Goal: Find specific page/section: Find specific page/section

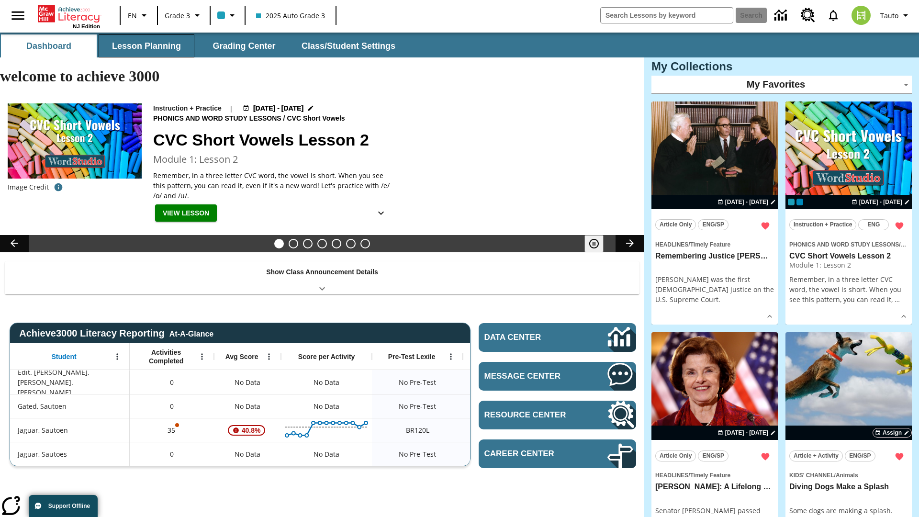
click at [146, 46] on button "Lesson Planning" at bounding box center [147, 45] width 96 height 23
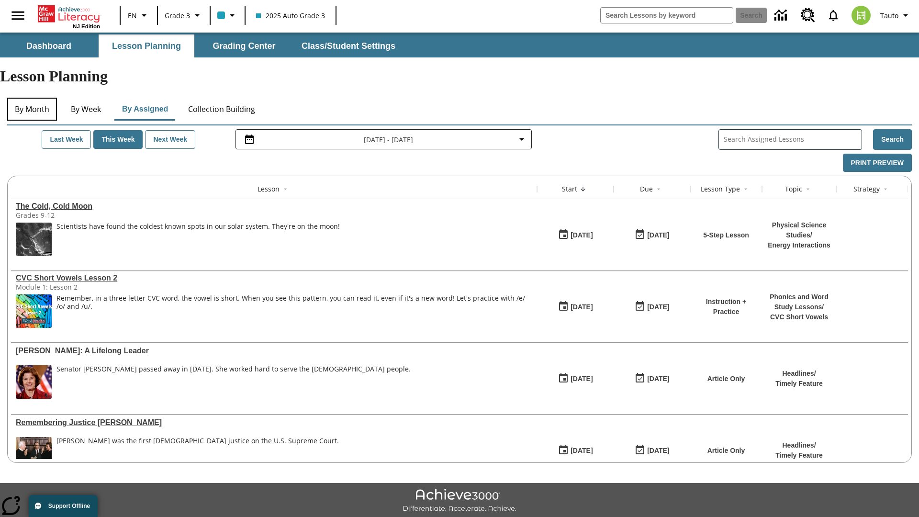
click at [32, 98] on button "By Month" at bounding box center [32, 109] width 50 height 23
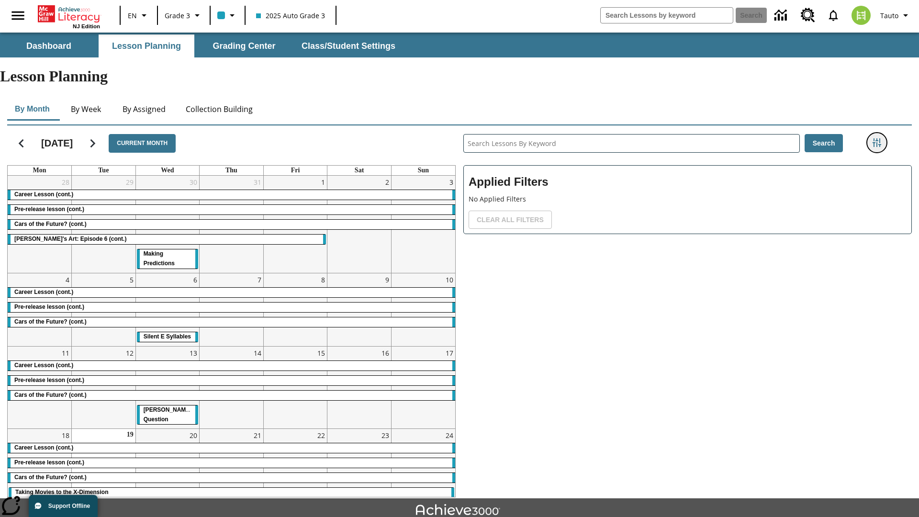
click at [876, 138] on icon "Filters Side menu" at bounding box center [876, 142] width 9 height 9
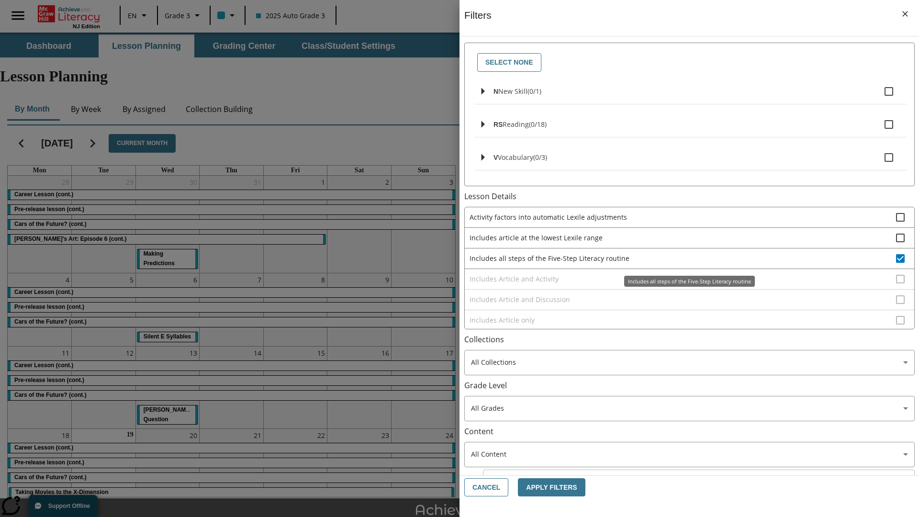
click at [682, 258] on span "Includes all steps of the Five-Step Literacy routine" at bounding box center [682, 258] width 426 height 10
checkbox input "false"
click at [682, 284] on span "Includes Article and Activity" at bounding box center [682, 279] width 426 height 10
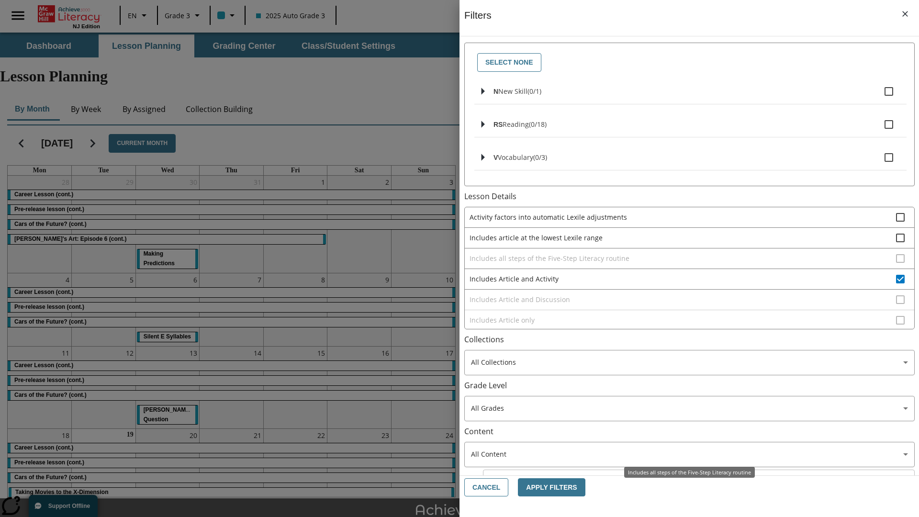
scroll to position [185, 0]
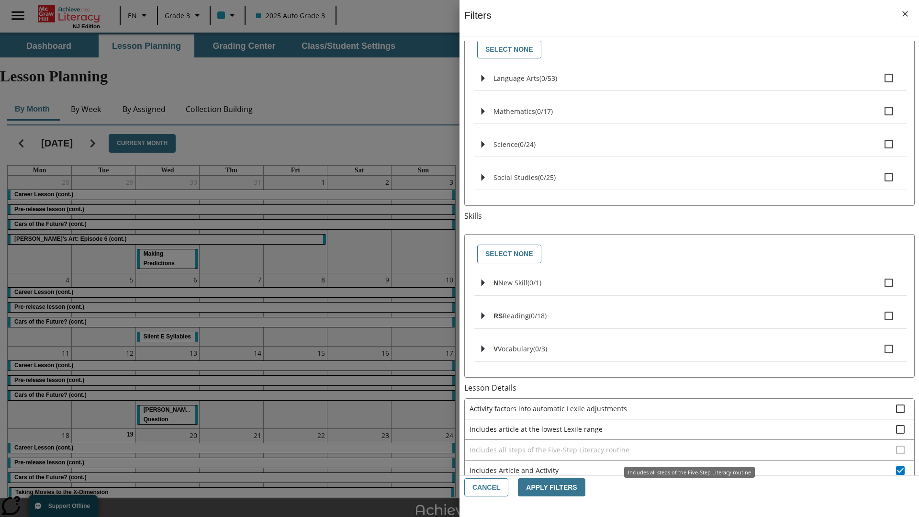
click at [682, 465] on span "Includes Article and Activity" at bounding box center [682, 470] width 426 height 10
checkbox input "false"
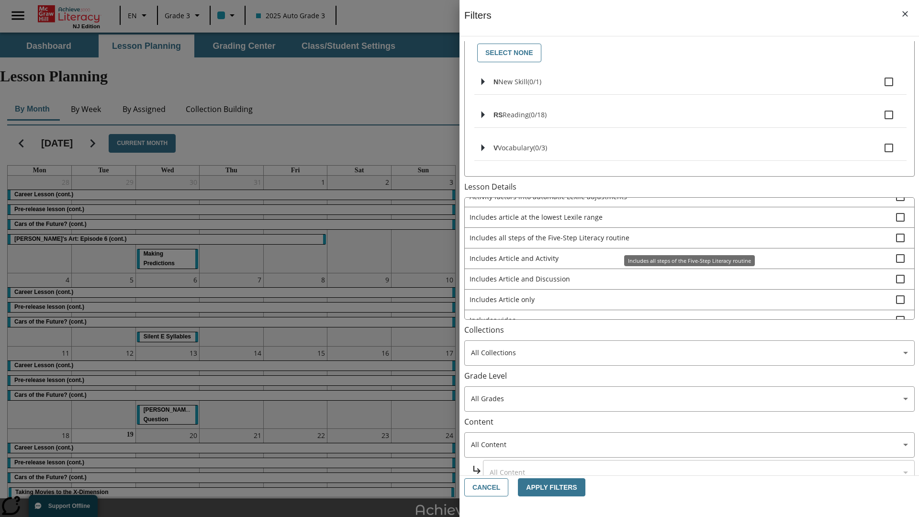
click at [682, 278] on span "Includes Article and Discussion" at bounding box center [682, 279] width 426 height 10
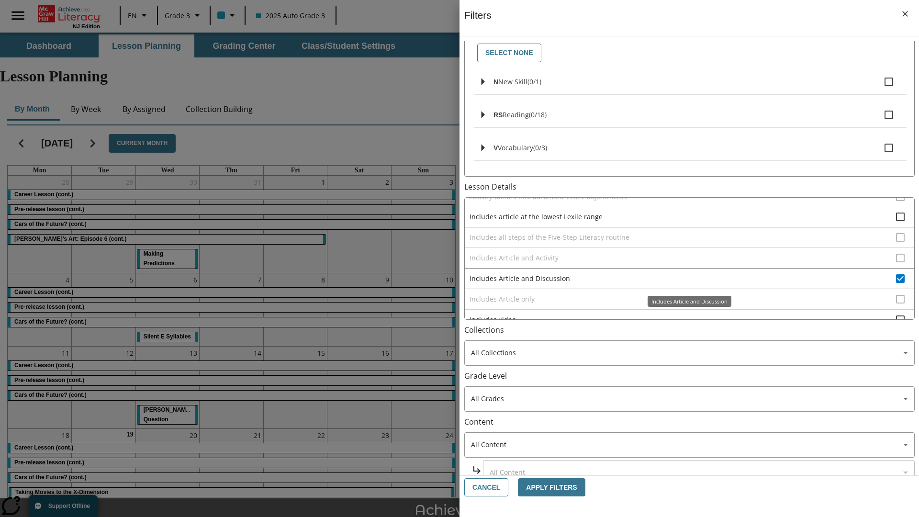
click at [682, 278] on span "Includes Article and Discussion" at bounding box center [682, 278] width 426 height 10
checkbox input "false"
click at [682, 307] on div "Includes Article and Discussion" at bounding box center [689, 301] width 84 height 11
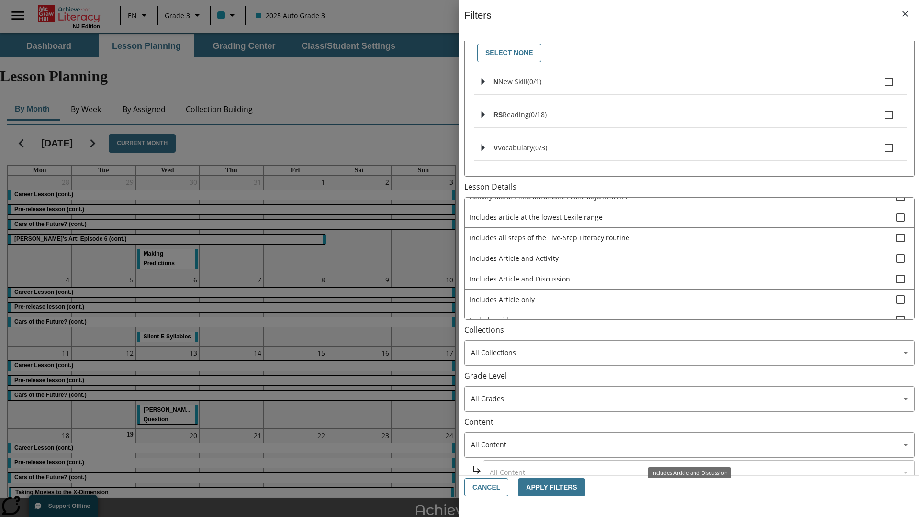
click at [682, 294] on span "Includes Article only" at bounding box center [682, 299] width 426 height 10
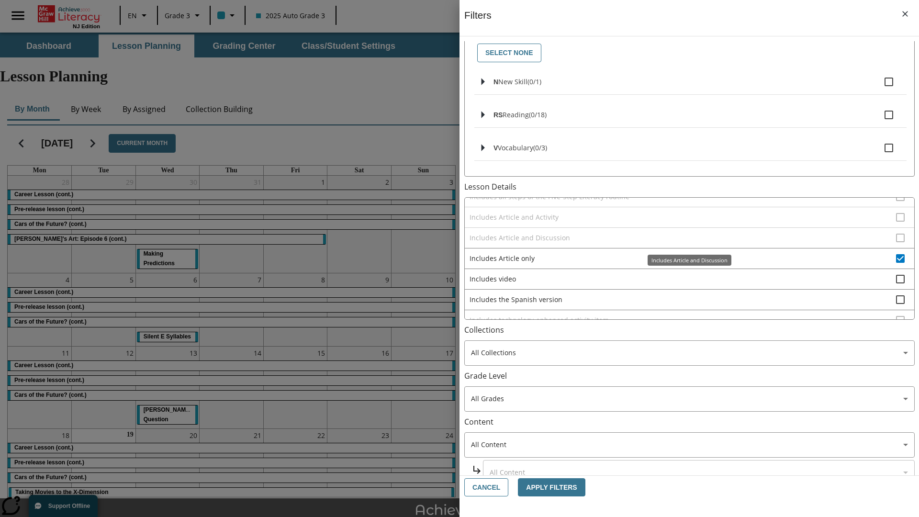
click at [682, 263] on span "Includes Article only" at bounding box center [682, 258] width 426 height 10
checkbox input "false"
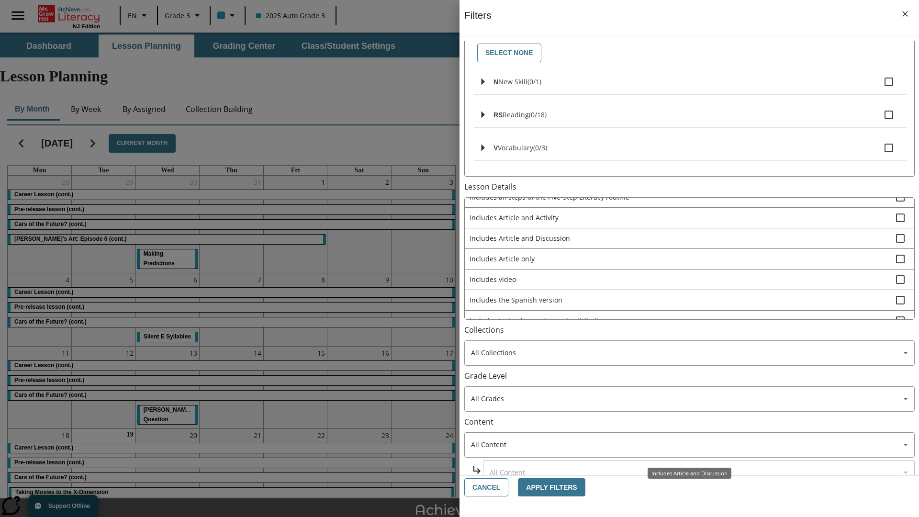
scroll to position [225, 0]
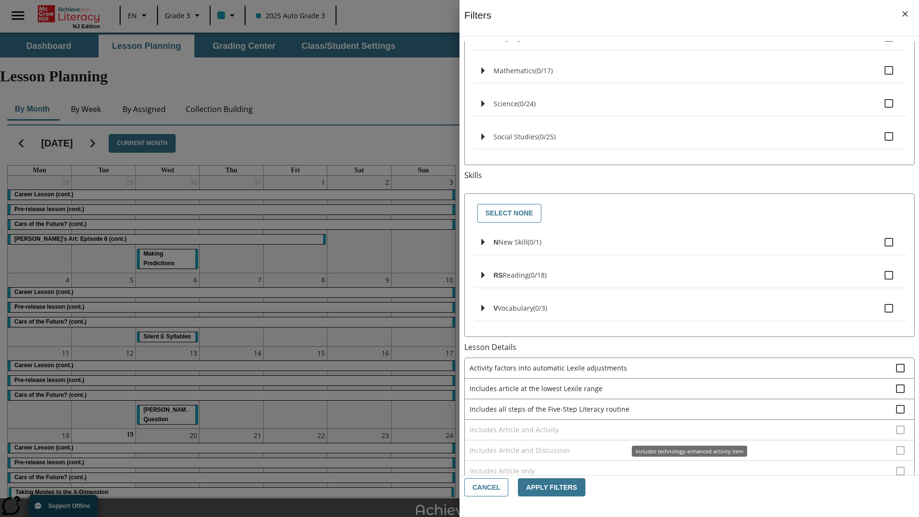
scroll to position [104, 0]
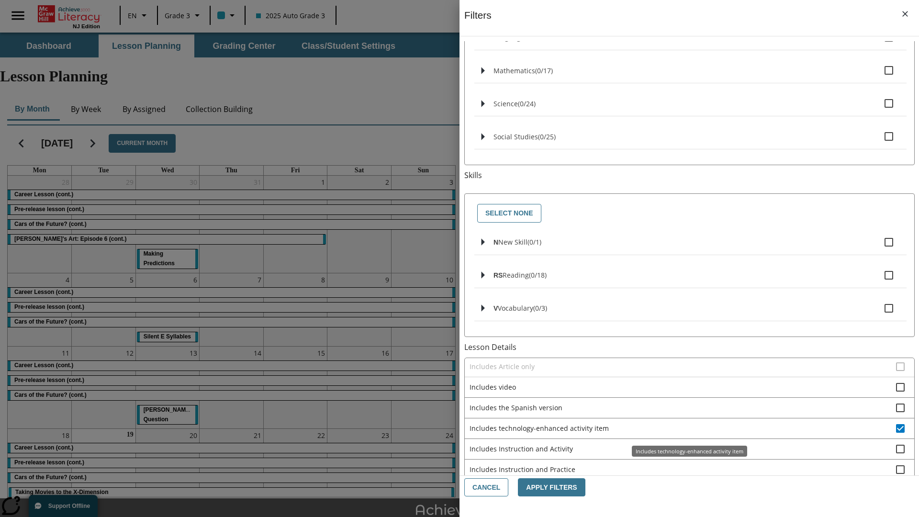
click at [682, 428] on span "Includes technology-enhanced activity item" at bounding box center [682, 428] width 426 height 10
checkbox input "false"
click at [682, 454] on span "Includes Instruction and Activity" at bounding box center [682, 448] width 426 height 10
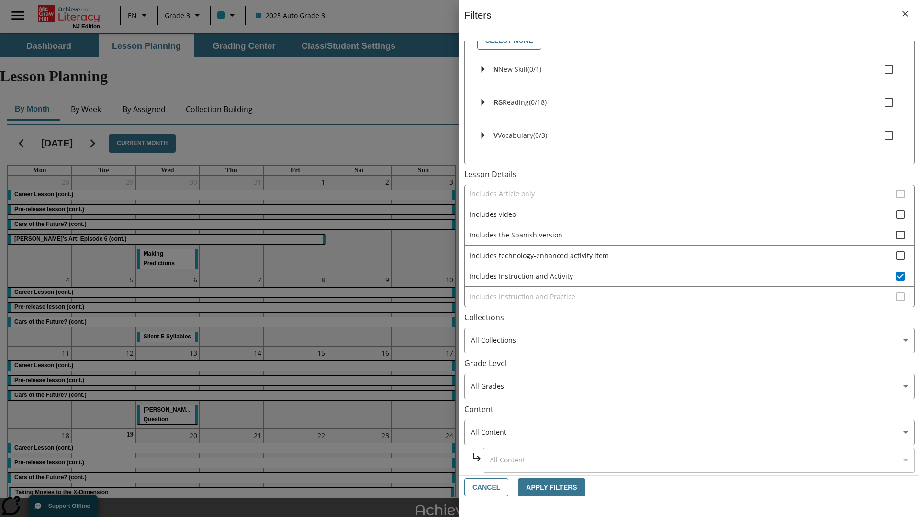
scroll to position [398, 0]
click at [682, 276] on span "Includes Instruction and Activity" at bounding box center [682, 276] width 426 height 10
checkbox input "false"
click at [682, 301] on span "Includes Instruction and Practice" at bounding box center [682, 296] width 426 height 10
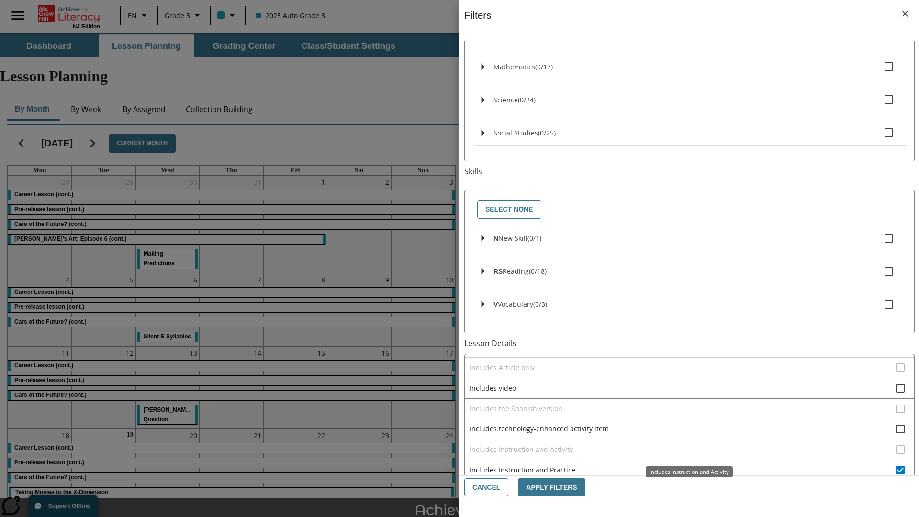
click at [682, 465] on span "Includes Instruction and Practice" at bounding box center [682, 470] width 426 height 10
checkbox input "false"
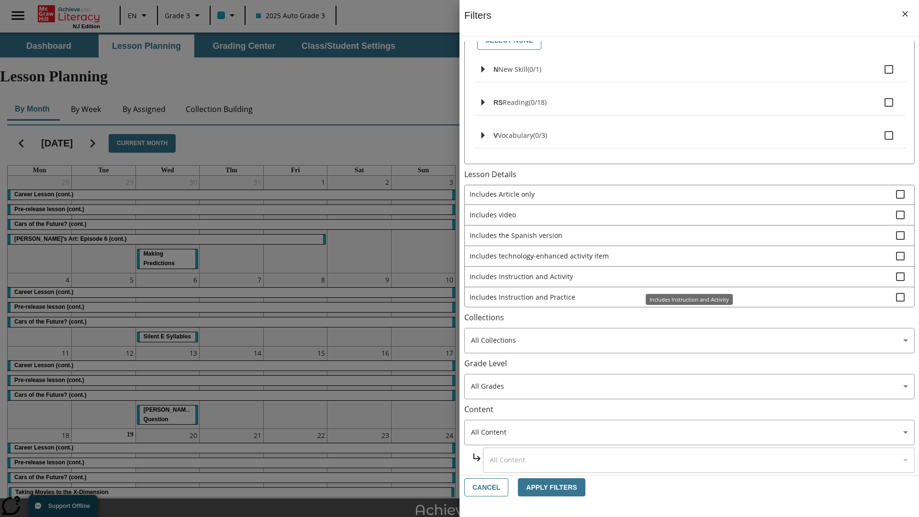
click at [682, 96] on span "Activity factors into automatic Lexile adjustments" at bounding box center [682, 91] width 426 height 10
checkbox input "false"
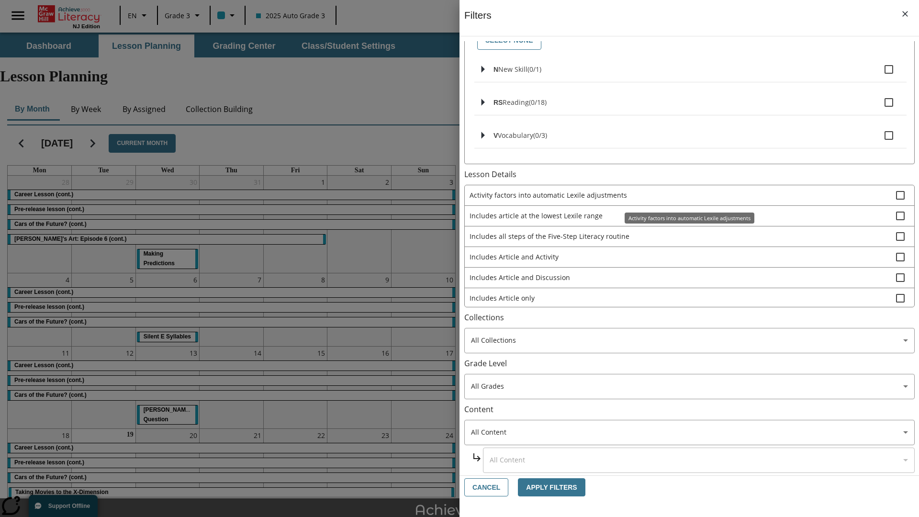
click at [682, 221] on span "Includes article at the lowest Lexile range" at bounding box center [682, 215] width 426 height 10
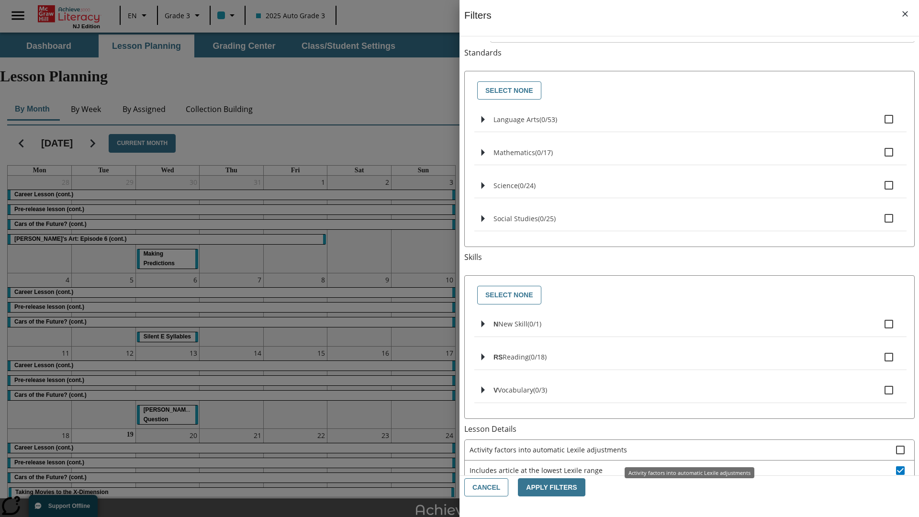
click at [682, 465] on span "Includes article at the lowest Lexile range" at bounding box center [682, 470] width 426 height 10
checkbox input "false"
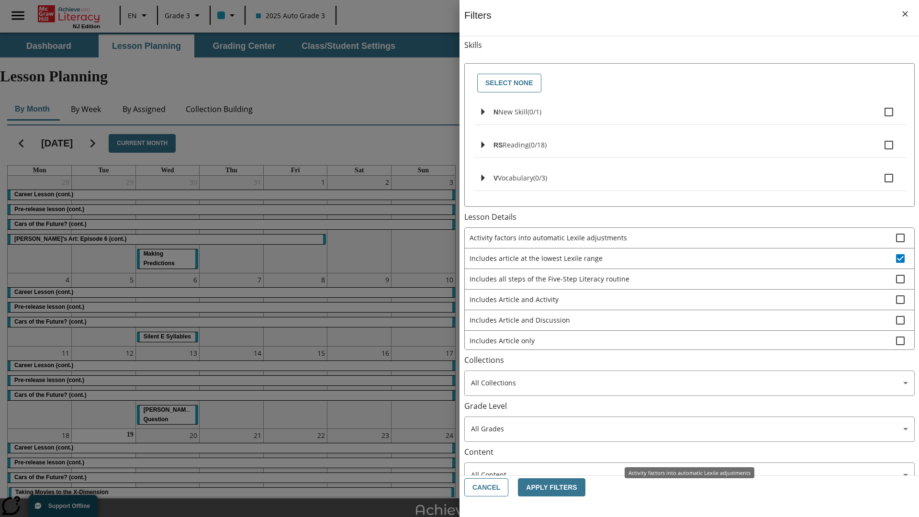
click at [682, 376] on span "Includes the Spanish version" at bounding box center [682, 381] width 426 height 10
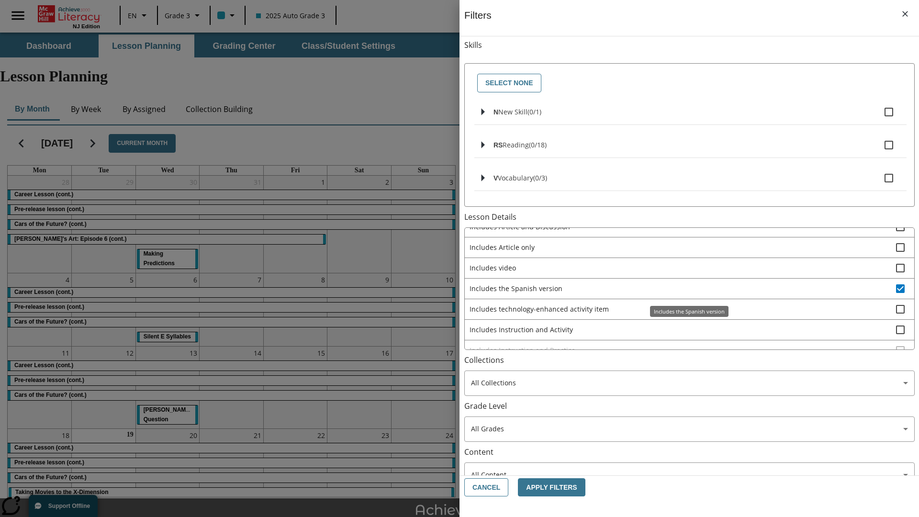
click at [682, 288] on span "Includes the Spanish version" at bounding box center [682, 288] width 426 height 10
checkbox input "false"
